Goal: Information Seeking & Learning: Find specific fact

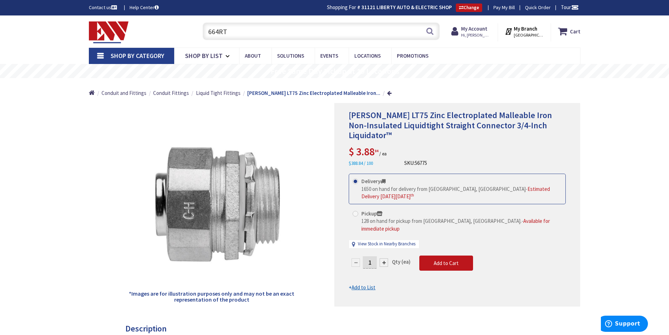
drag, startPoint x: 242, startPoint y: 34, endPoint x: 138, endPoint y: 27, distance: 104.5
click at [143, 27] on div "Toggle Nav 664RT 664RT Search Cart My Cart Close" at bounding box center [335, 32] width 502 height 24
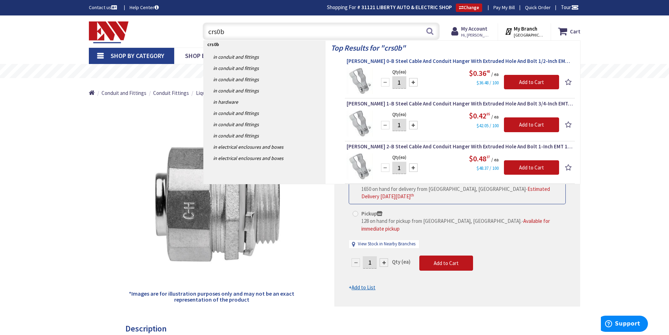
type input "crs0b"
click at [500, 63] on span "Crouse-Hinds 0-B Steel Cable And Conduit Hanger With Extruded Hole And Bolt 1/2…" at bounding box center [460, 61] width 227 height 7
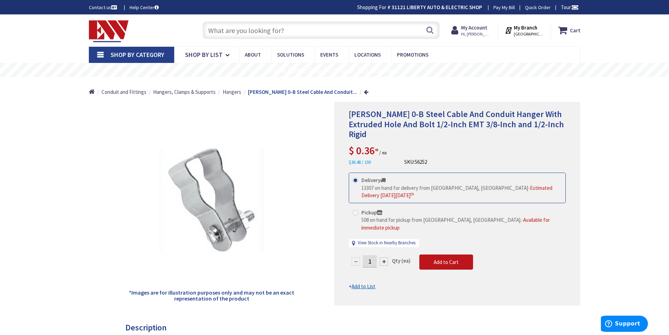
type input "Harley Ct, [GEOGRAPHIC_DATA], [GEOGRAPHIC_DATA], [GEOGRAPHIC_DATA]"
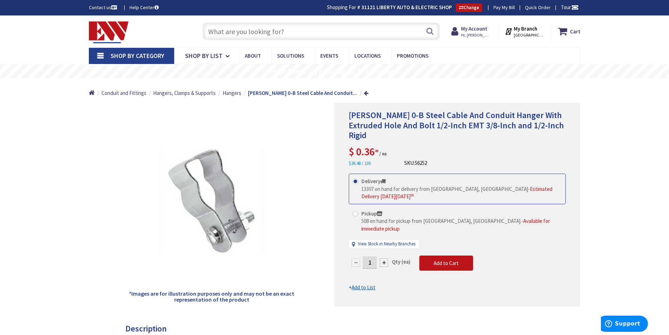
drag, startPoint x: 117, startPoint y: 250, endPoint x: 129, endPoint y: 240, distance: 15.7
click at [116, 249] on div "*Images are for illustration purposes only and may not be an exact representati…" at bounding box center [212, 204] width 246 height 203
click at [90, 147] on div "*Images are for illustration purposes only and may not be an exact representati…" at bounding box center [212, 204] width 246 height 203
click at [292, 30] on input "text" at bounding box center [321, 31] width 237 height 18
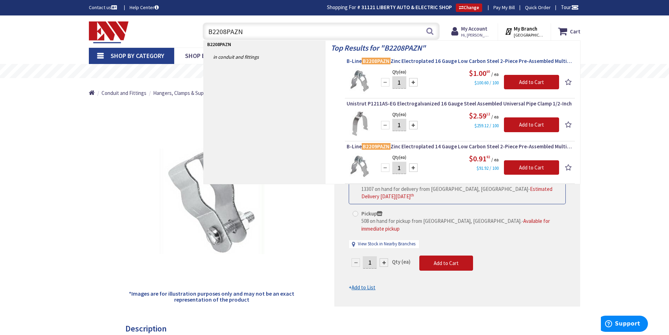
type input "B2208PAZN"
click at [484, 59] on span "B-Line B2208PAZN Zinc Electroplated 16 Gauge Low Carbon Steel 2-Piece Pre-Assem…" at bounding box center [460, 61] width 227 height 7
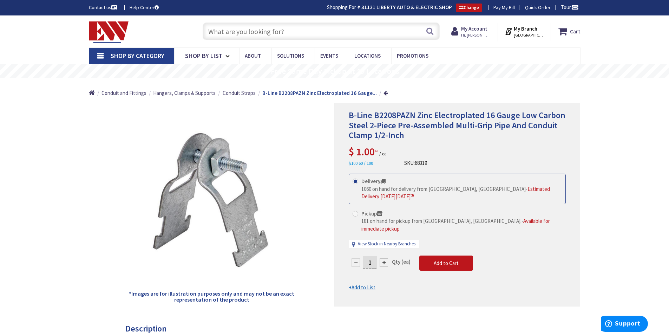
click at [264, 21] on div "Search" at bounding box center [319, 31] width 241 height 22
click at [265, 29] on input "text" at bounding box center [321, 31] width 237 height 18
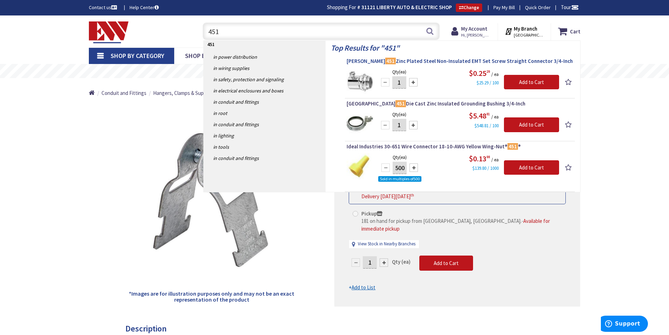
type input "451"
click at [426, 63] on span "Crouse-Hinds 451 Zinc Plated Steel Non-Insulated EMT Set Screw Straight Connect…" at bounding box center [460, 61] width 227 height 7
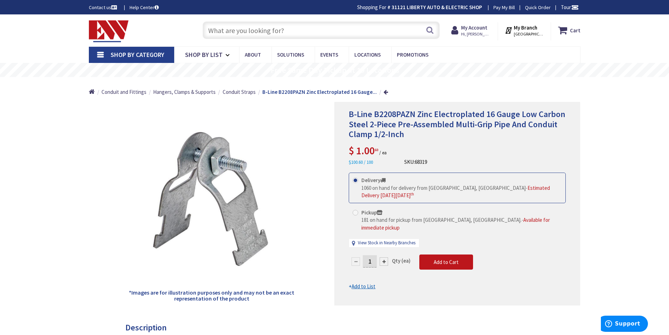
click at [274, 28] on input "text" at bounding box center [321, 30] width 237 height 18
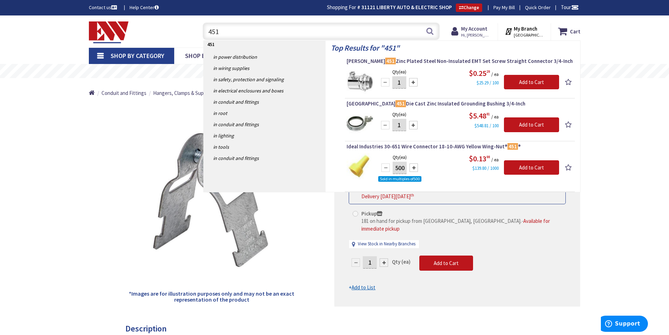
click at [121, 152] on div "*Images are for illustration purposes only and may not be an exact representati…" at bounding box center [212, 204] width 246 height 203
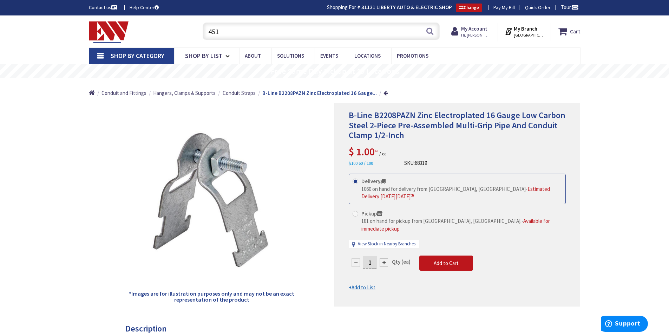
drag, startPoint x: 224, startPoint y: 34, endPoint x: 197, endPoint y: 28, distance: 28.0
click at [198, 29] on div "451 451 Search" at bounding box center [319, 31] width 251 height 22
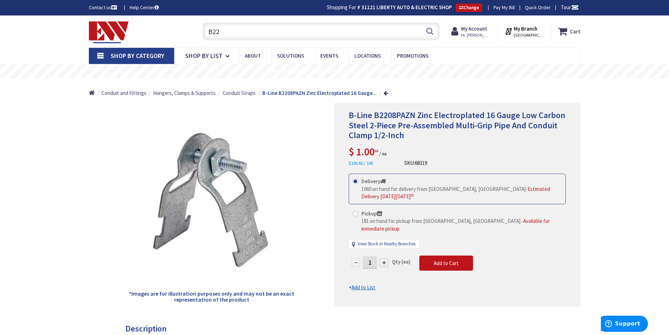
drag, startPoint x: 229, startPoint y: 32, endPoint x: 146, endPoint y: 19, distance: 84.2
click at [159, 22] on div "Toggle Nav B22 B22 Search Cart My Cart Close" at bounding box center [335, 32] width 502 height 24
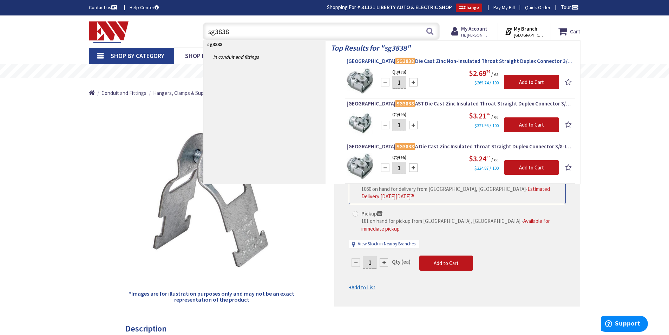
type input "sg3838"
click at [452, 59] on span "Arlington SG3838 Die Cast Zinc Non-Insulated Throat Straight Duplex Connector 3…" at bounding box center [460, 61] width 227 height 7
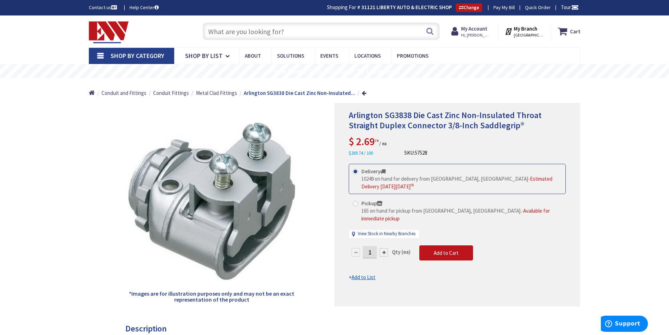
click at [269, 32] on input "text" at bounding box center [321, 31] width 237 height 18
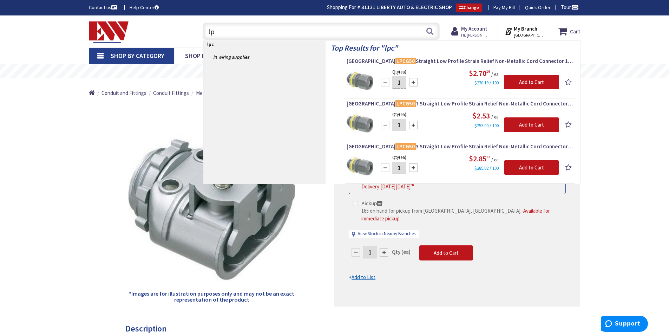
type input "l"
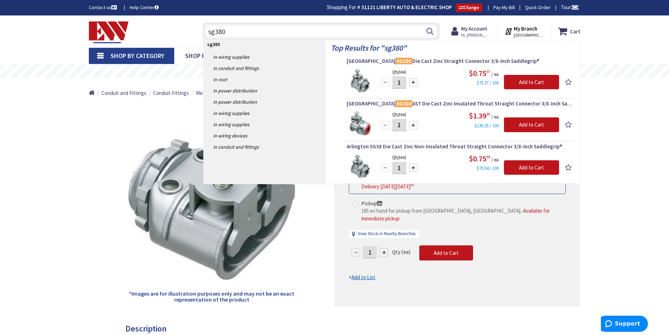
type input "sg380"
